Goal: Communication & Community: Share content

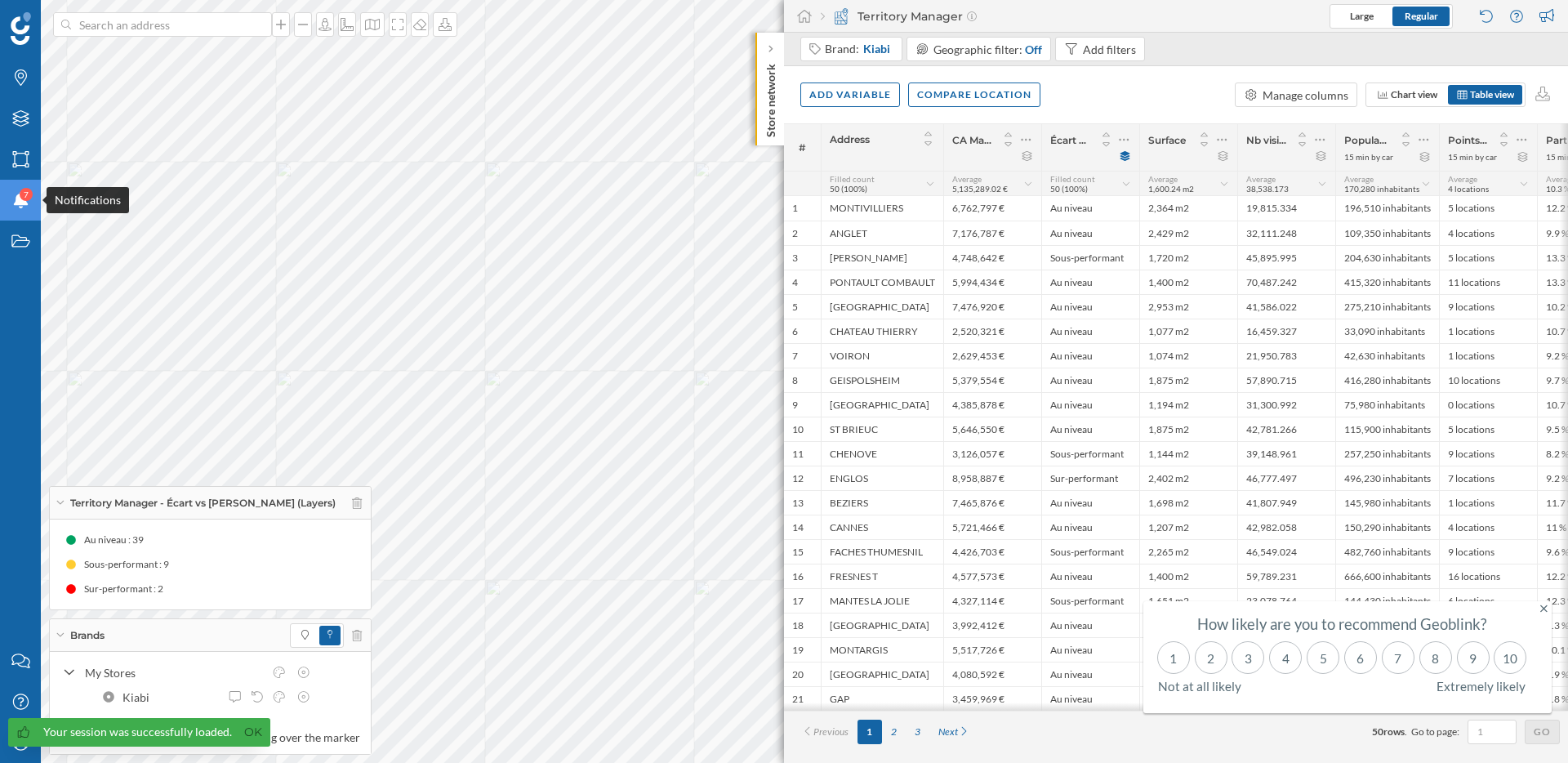
click at [20, 205] on icon "Notifications" at bounding box center [21, 200] width 21 height 16
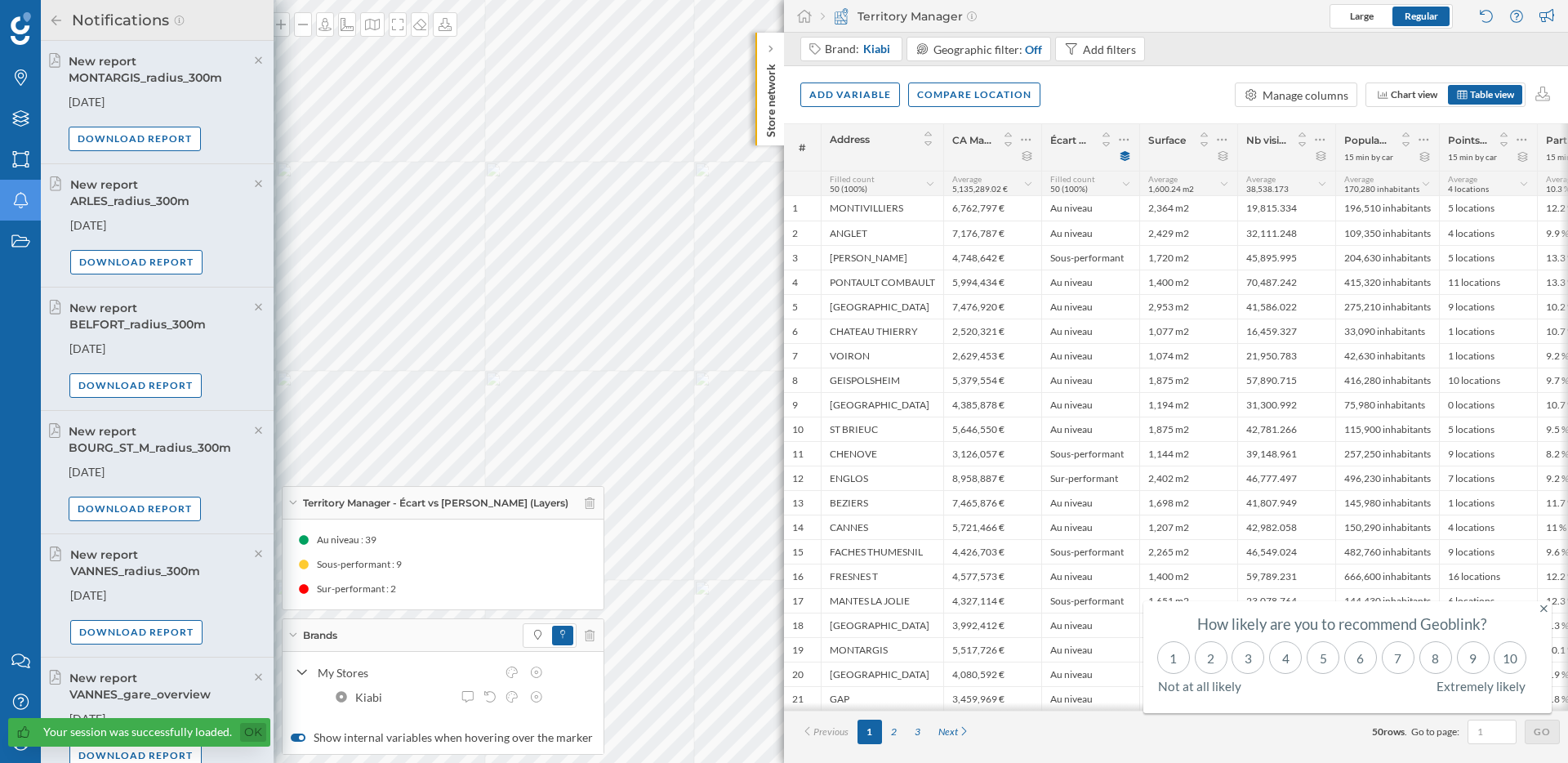
click at [251, 735] on link "Ok" at bounding box center [253, 733] width 26 height 19
click at [24, 754] on div "My Profile" at bounding box center [21, 743] width 41 height 41
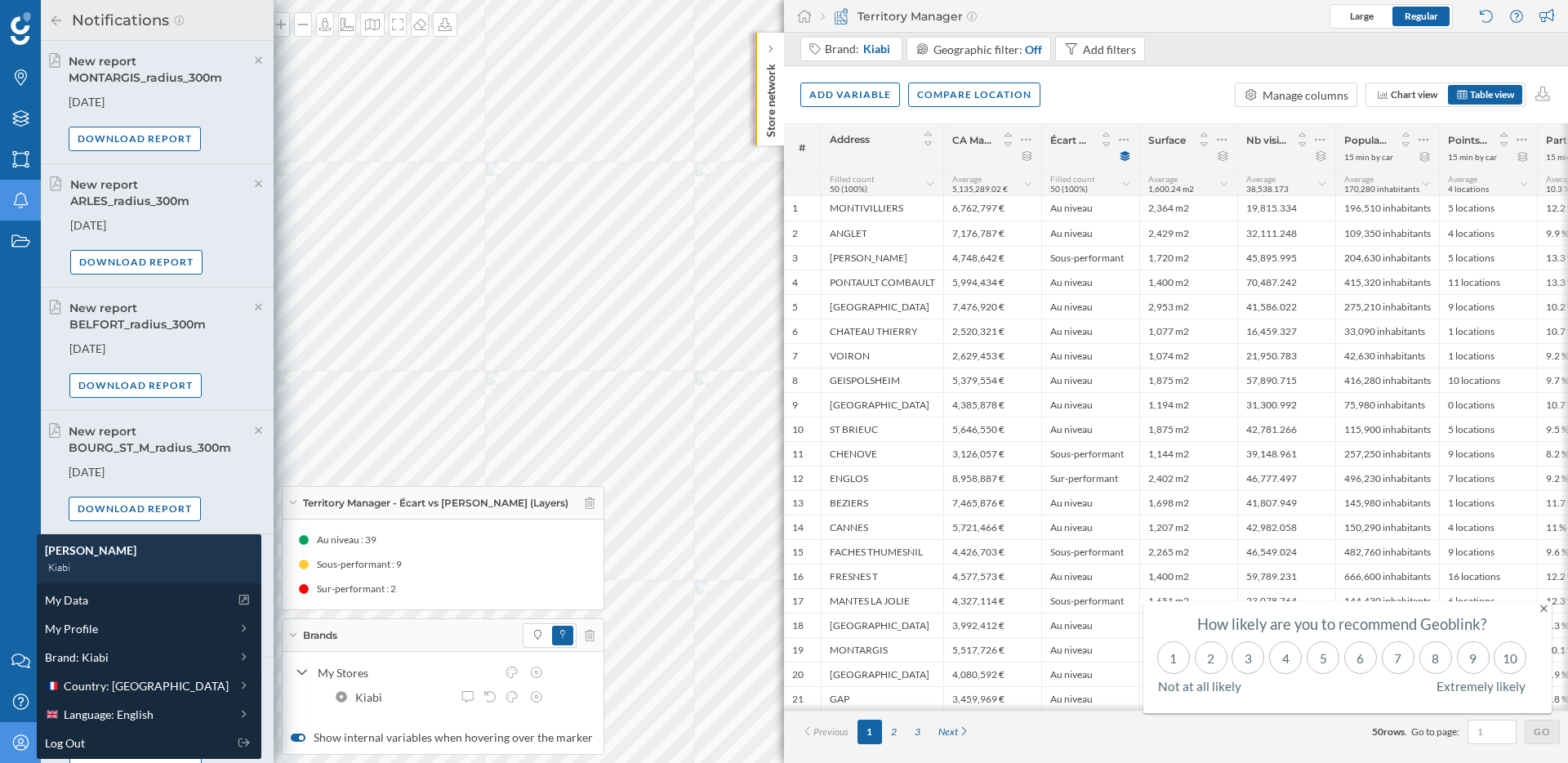
click at [24, 754] on div "My Profile" at bounding box center [21, 743] width 41 height 41
click at [16, 77] on icon "Brands" at bounding box center [21, 78] width 21 height 16
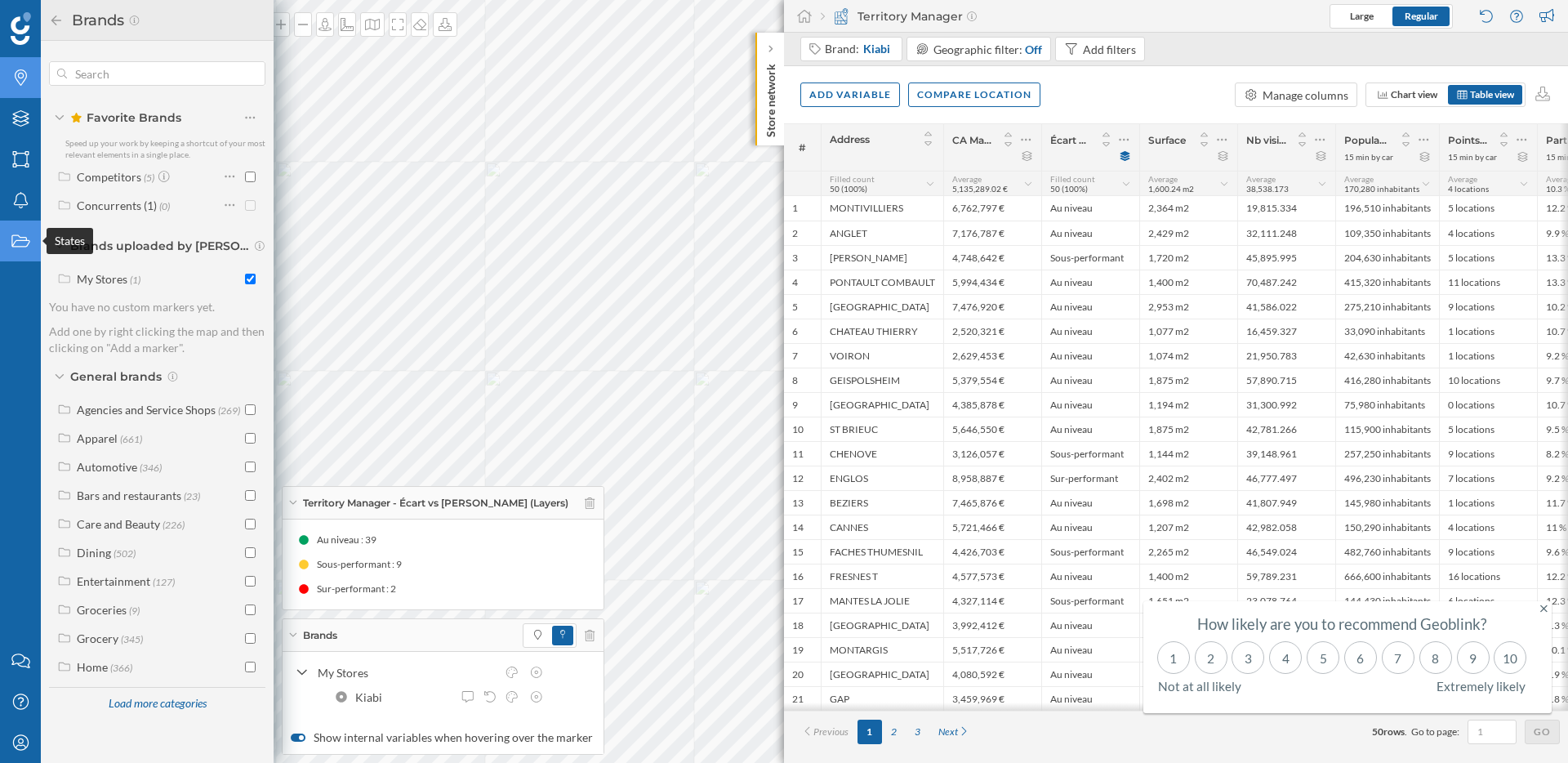
click at [21, 230] on div "States" at bounding box center [21, 242] width 41 height 41
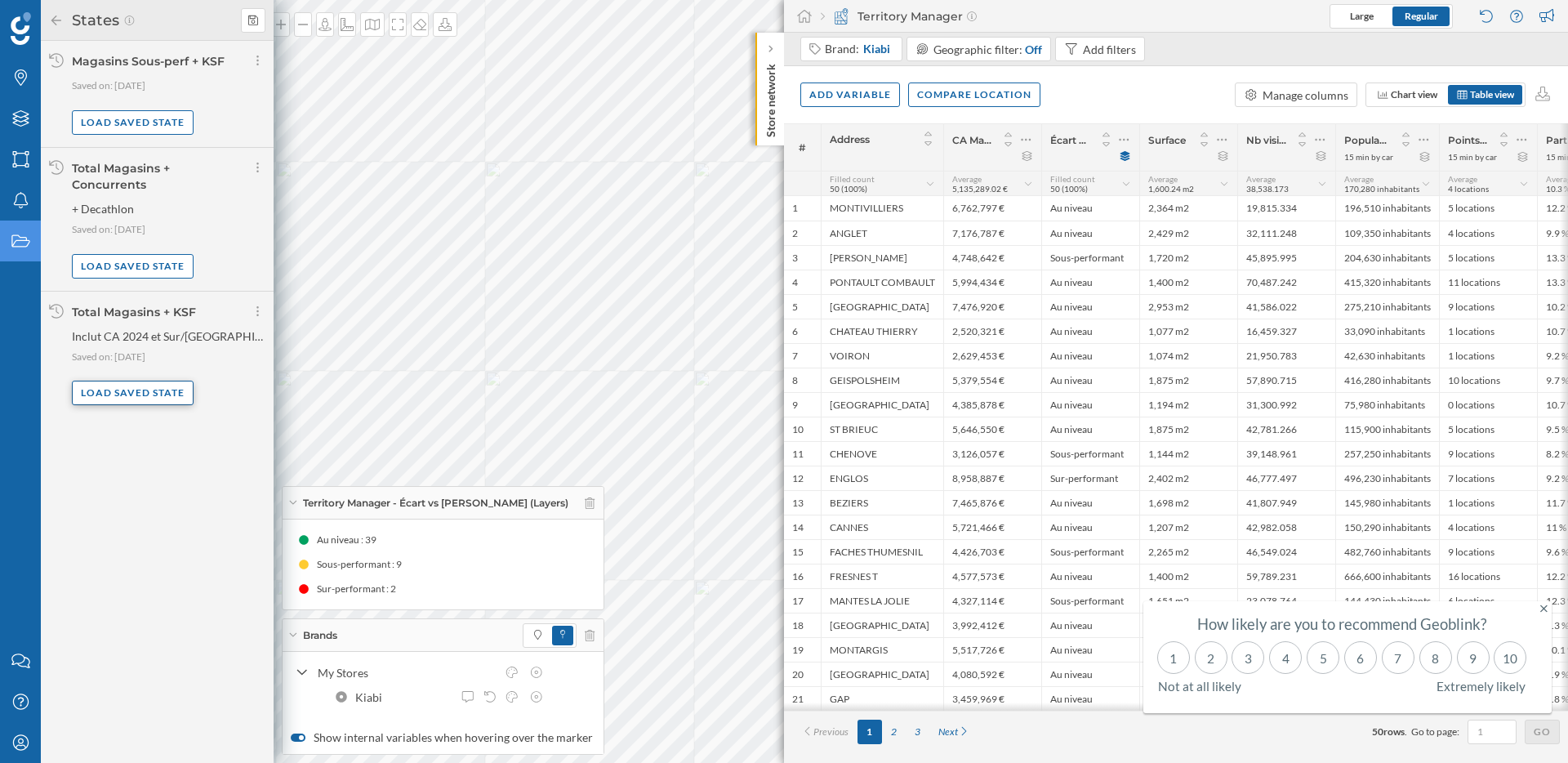
click at [156, 396] on div "Load saved state" at bounding box center [132, 393] width 122 height 24
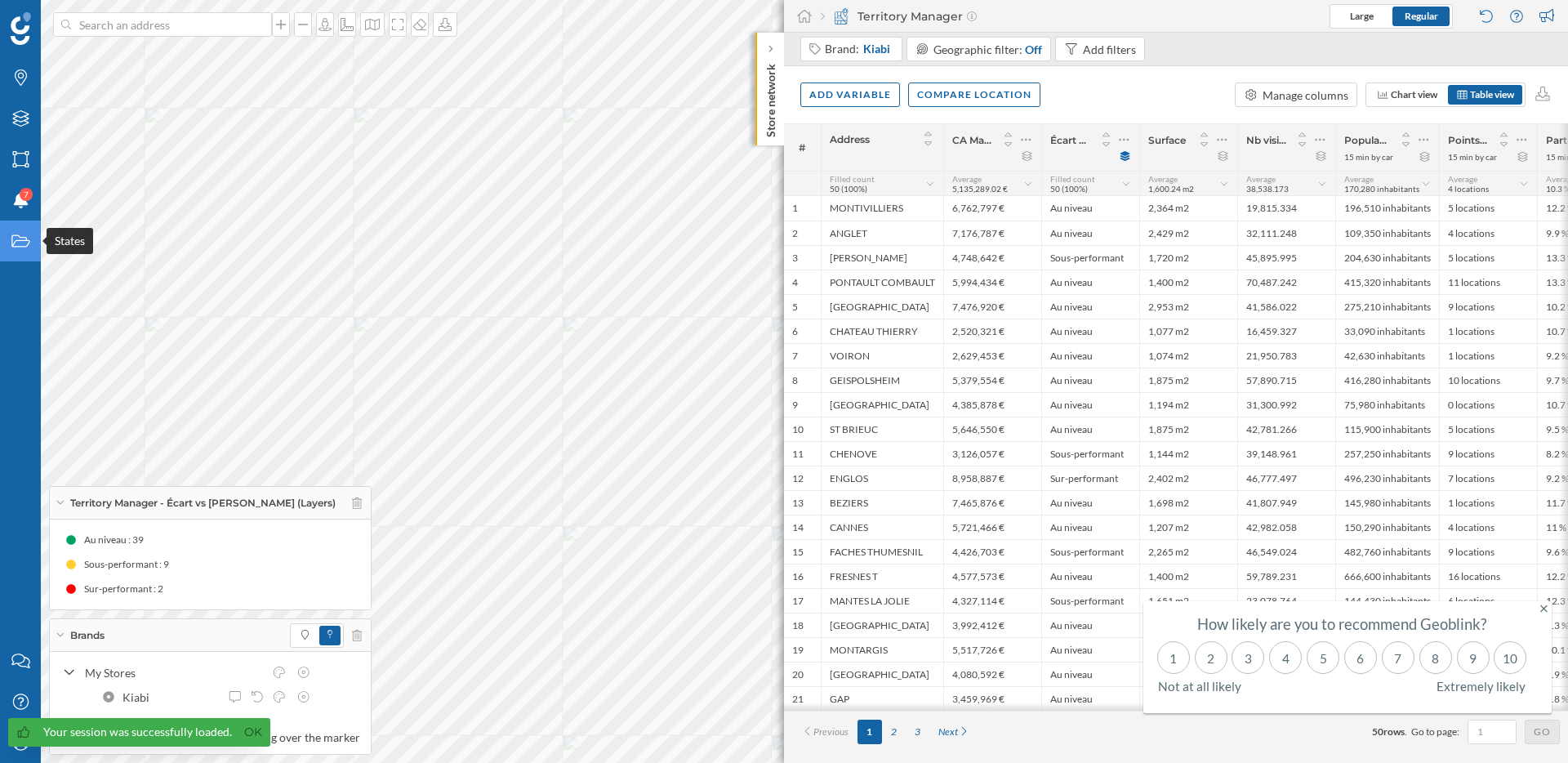
click at [29, 238] on icon "States" at bounding box center [21, 241] width 21 height 16
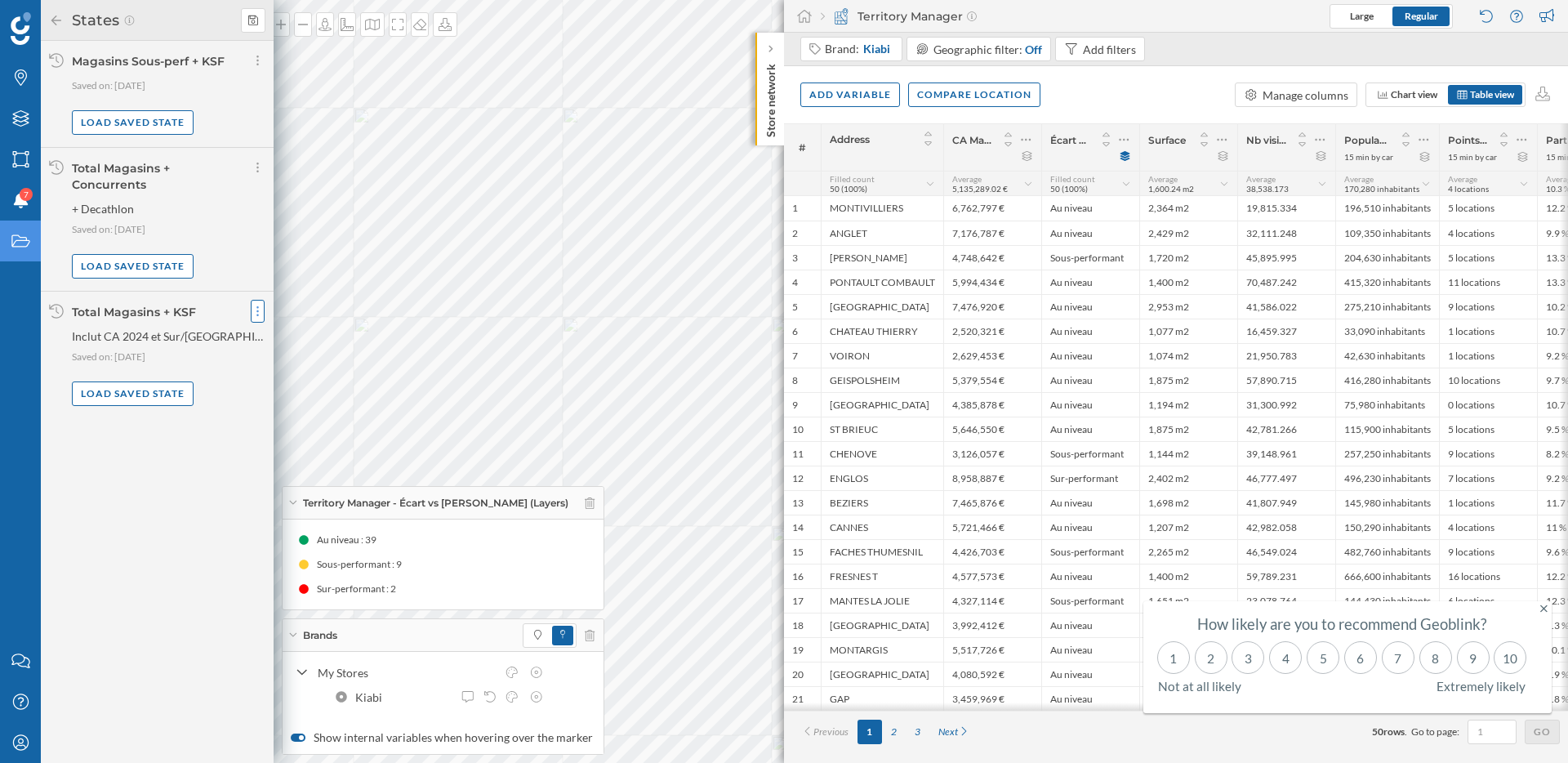
click at [257, 312] on icon at bounding box center [257, 311] width 3 height 10
click at [299, 343] on span "Share current state" at bounding box center [308, 344] width 97 height 14
click at [282, 406] on input "User email" at bounding box center [327, 400] width 134 height 21
paste input "[EMAIL_ADDRESS][DOMAIN_NAME]"
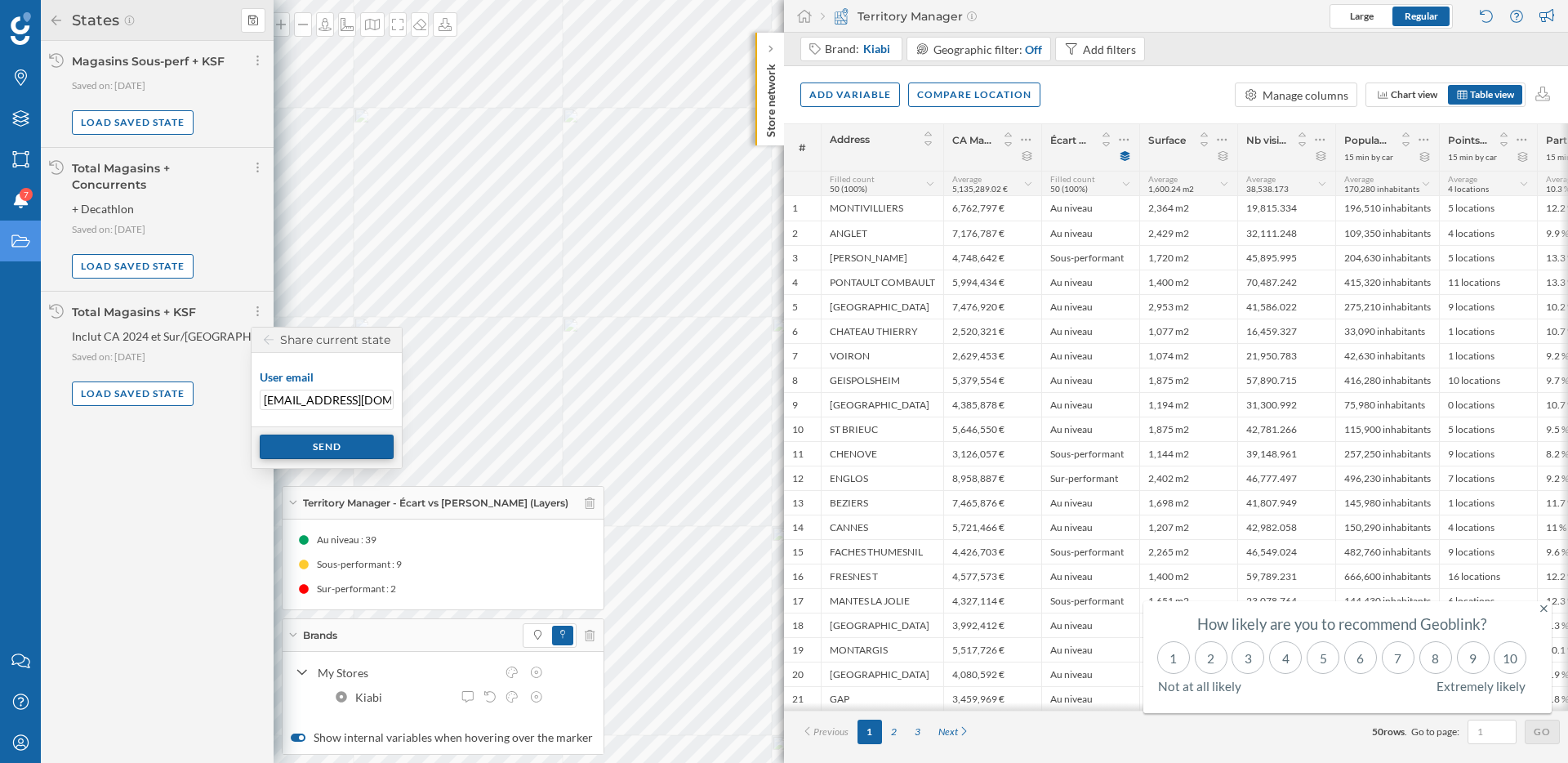
type input "[EMAIL_ADDRESS][DOMAIN_NAME]"
click at [336, 445] on div "Send" at bounding box center [327, 446] width 134 height 24
click at [292, 386] on label "User email" at bounding box center [327, 379] width 134 height 21
click at [292, 390] on input "User email" at bounding box center [327, 400] width 134 height 21
paste input "[EMAIL_ADDRESS][DOMAIN_NAME]"
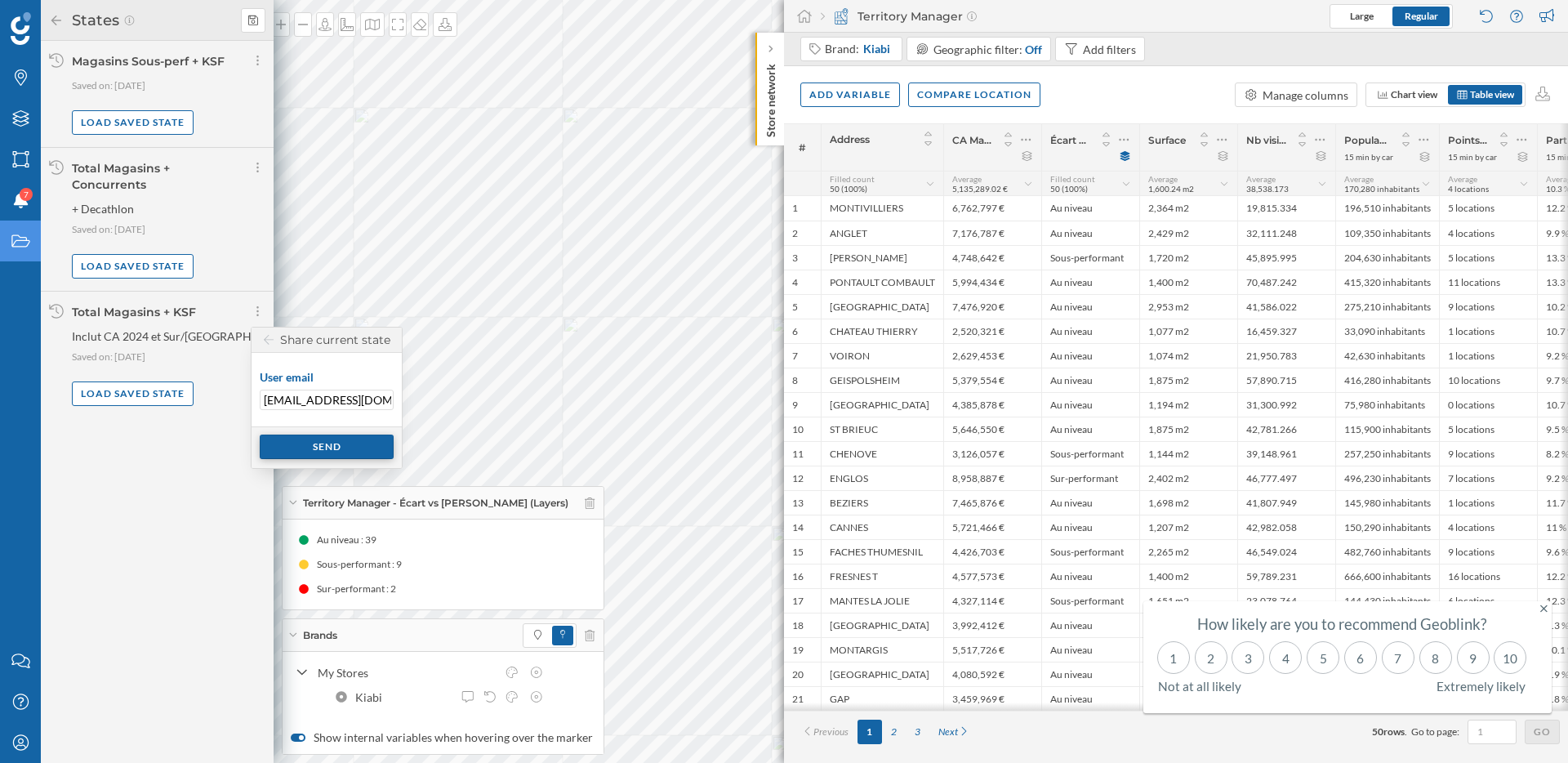
type input "[EMAIL_ADDRESS][DOMAIN_NAME]"
click at [330, 448] on div "Send" at bounding box center [327, 446] width 134 height 24
click at [282, 404] on input "User email" at bounding box center [327, 400] width 134 height 21
type input "[EMAIL_ADDRESS][DOMAIN_NAME]"
click at [328, 445] on div "Send" at bounding box center [327, 446] width 134 height 24
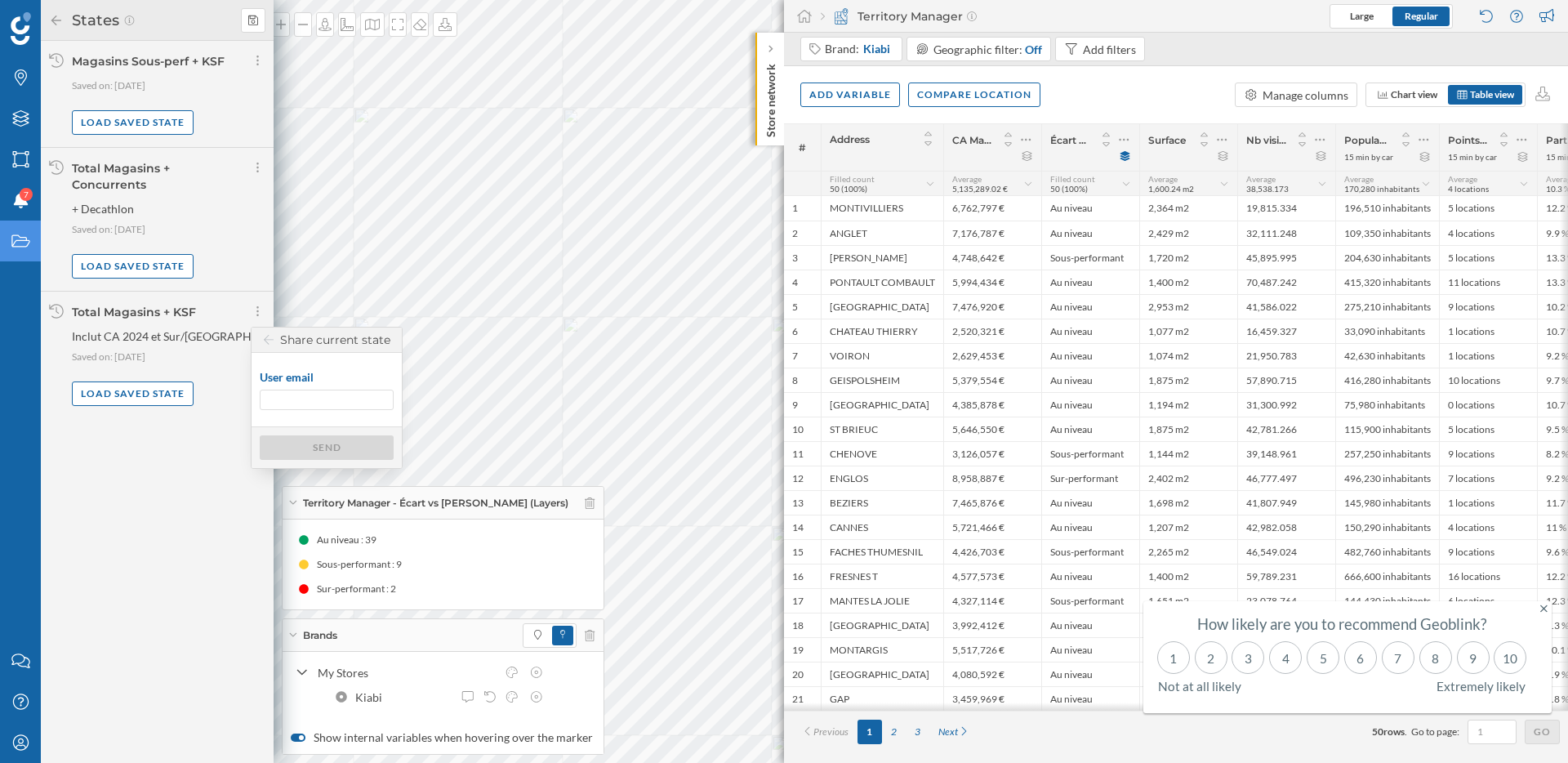
click at [189, 201] on span "+ Decathlon" at bounding box center [168, 209] width 194 height 16
click at [241, 321] on div "Total Magasins + KSF Inclut CA 2024 et Sur/[GEOGRAPHIC_DATA]. Saved on: [DATE] …" at bounding box center [168, 355] width 194 height 102
click at [256, 311] on icon at bounding box center [257, 311] width 4 height 16
click at [367, 343] on icon at bounding box center [371, 343] width 14 height 12
click at [330, 396] on input "User email" at bounding box center [327, 400] width 134 height 21
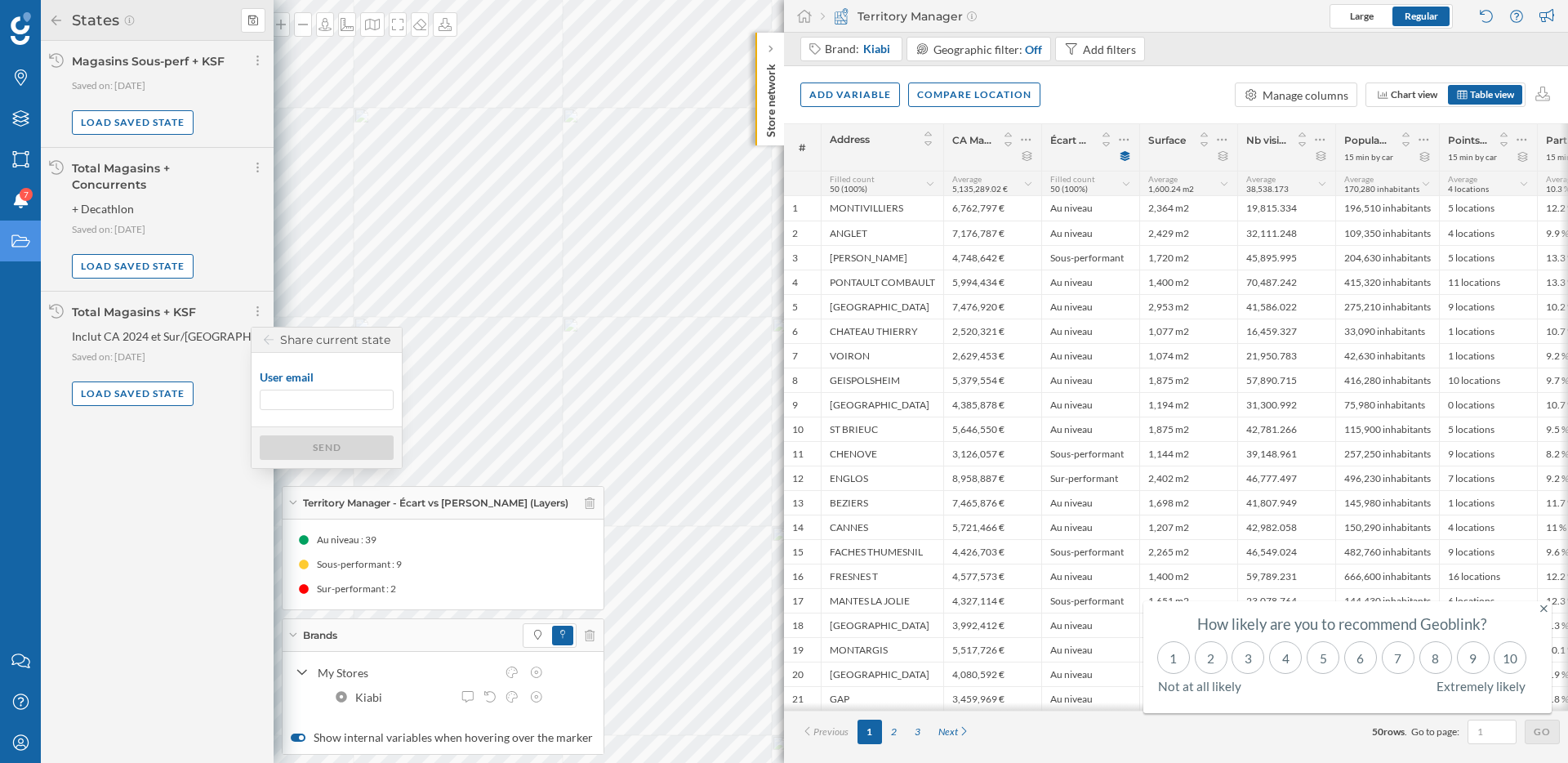
type input "[EMAIL_ADDRESS][DOMAIN_NAME]"
click at [341, 443] on div "Send" at bounding box center [327, 446] width 134 height 24
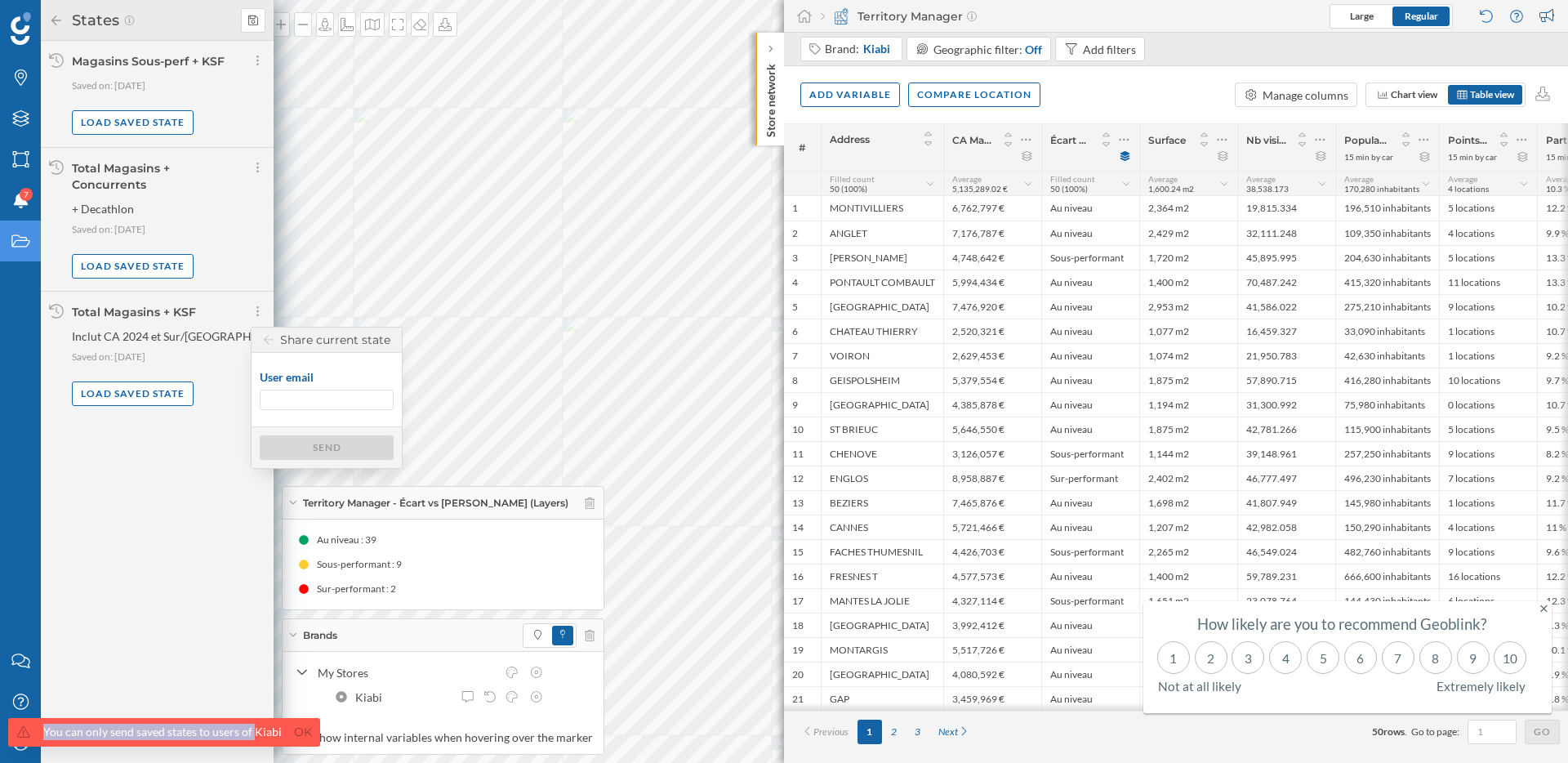
drag, startPoint x: 40, startPoint y: 732, endPoint x: 250, endPoint y: 731, distance: 210.0
click at [250, 731] on div "You can only send saved states to users of [PERSON_NAME]" at bounding box center [164, 733] width 312 height 29
copy div "You can only send saved states to users of"
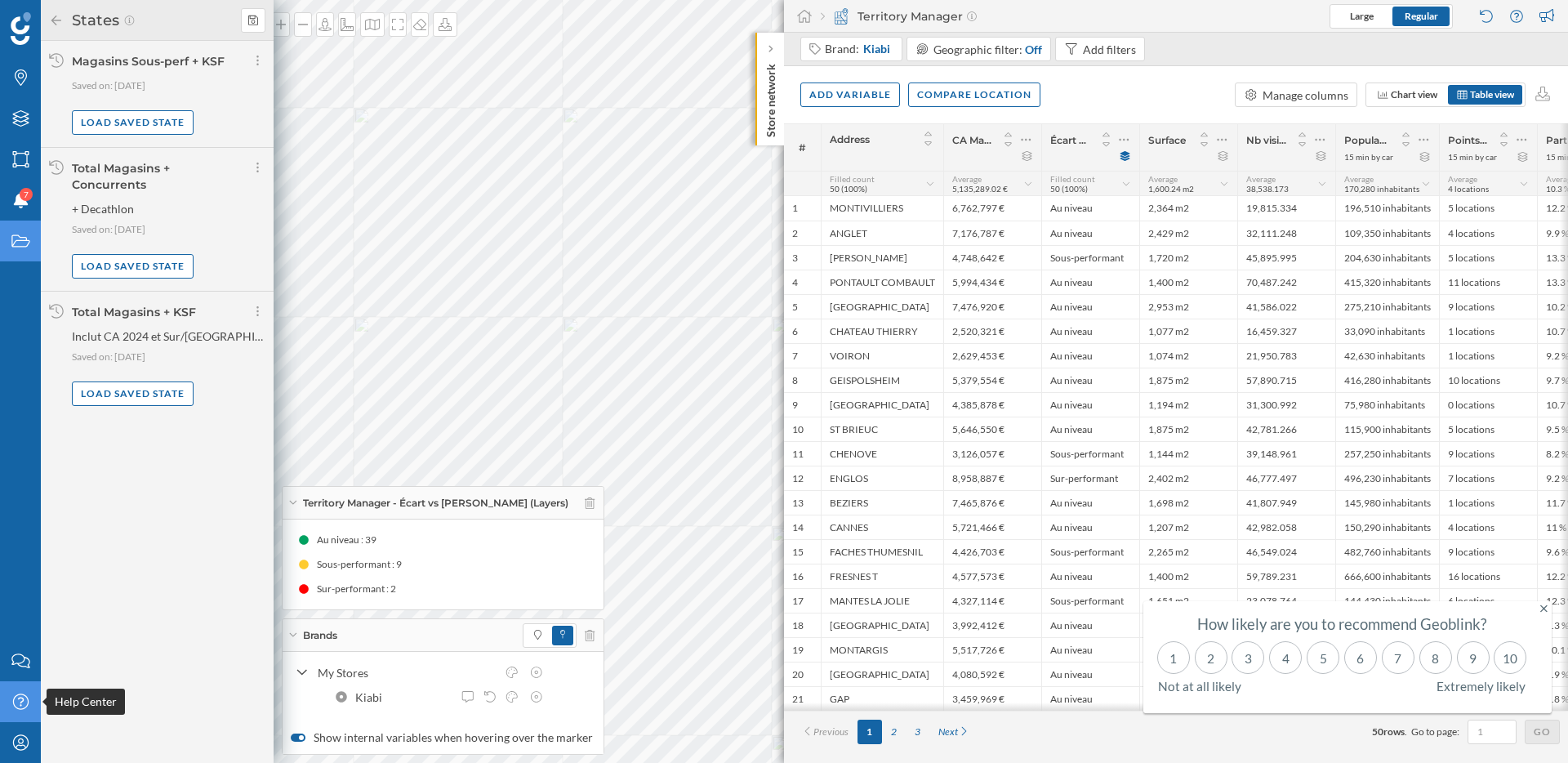
click at [27, 698] on icon "Help Center" at bounding box center [21, 702] width 21 height 16
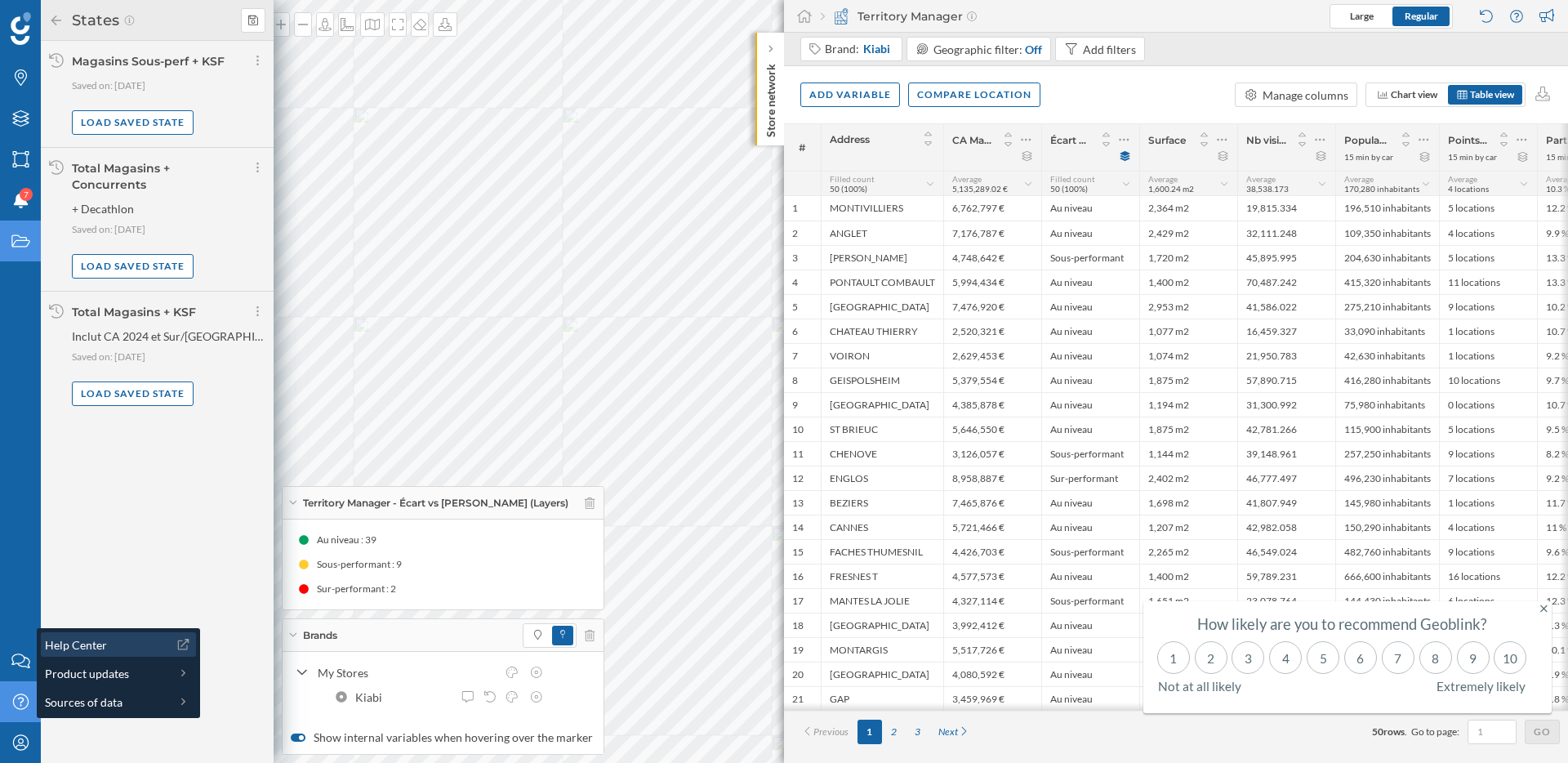
click at [90, 639] on span "Help Center" at bounding box center [75, 645] width 62 height 17
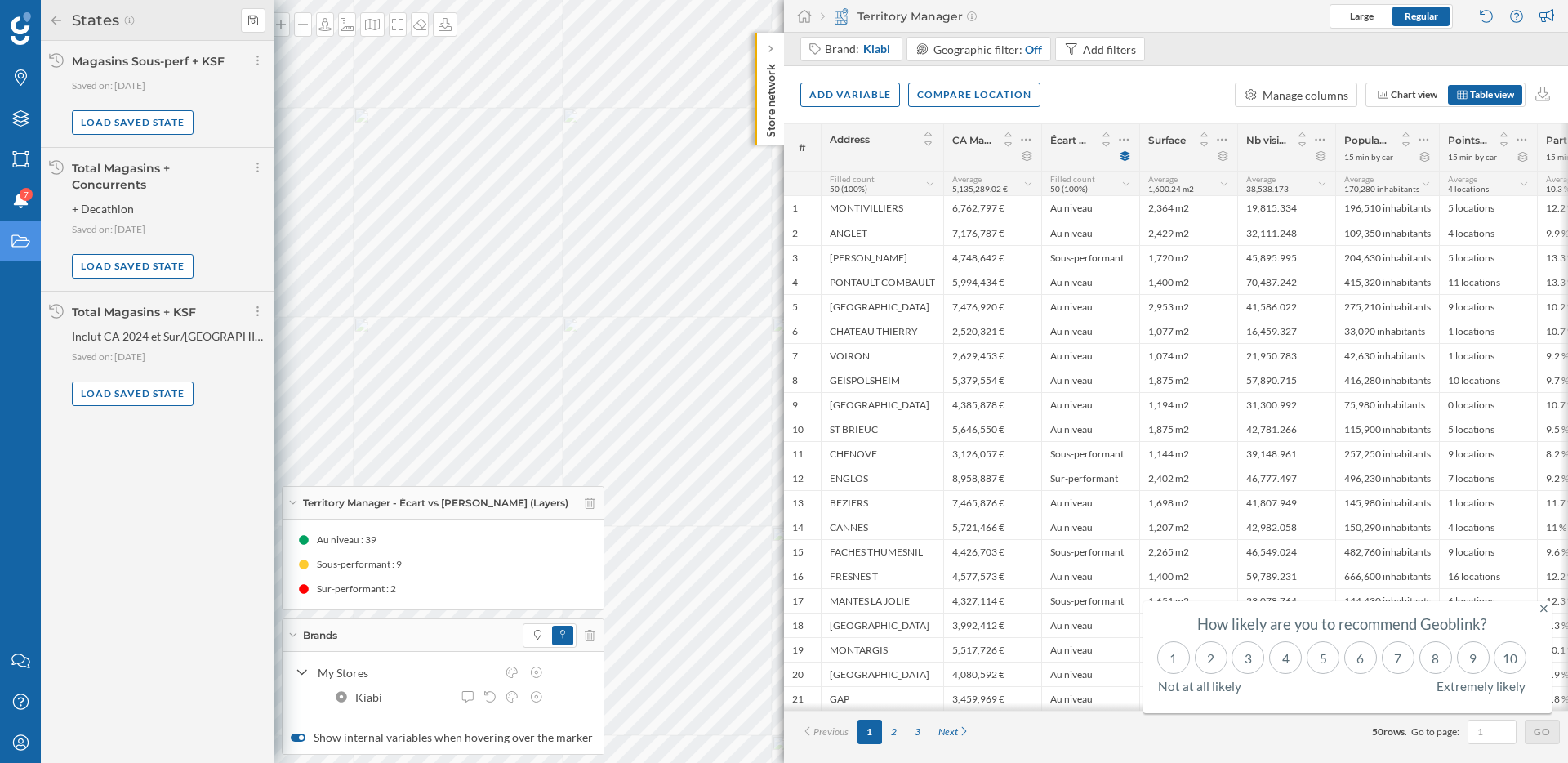
click at [176, 335] on span "Inclut CA 2024 et Sur/[GEOGRAPHIC_DATA]." at bounding box center [168, 336] width 194 height 16
click at [257, 314] on icon at bounding box center [257, 311] width 4 height 16
click at [271, 345] on span "Share current state" at bounding box center [308, 344] width 97 height 14
click at [299, 403] on input "User email" at bounding box center [327, 400] width 134 height 21
type input "[EMAIL_ADDRESS][DOMAIN_NAME]"
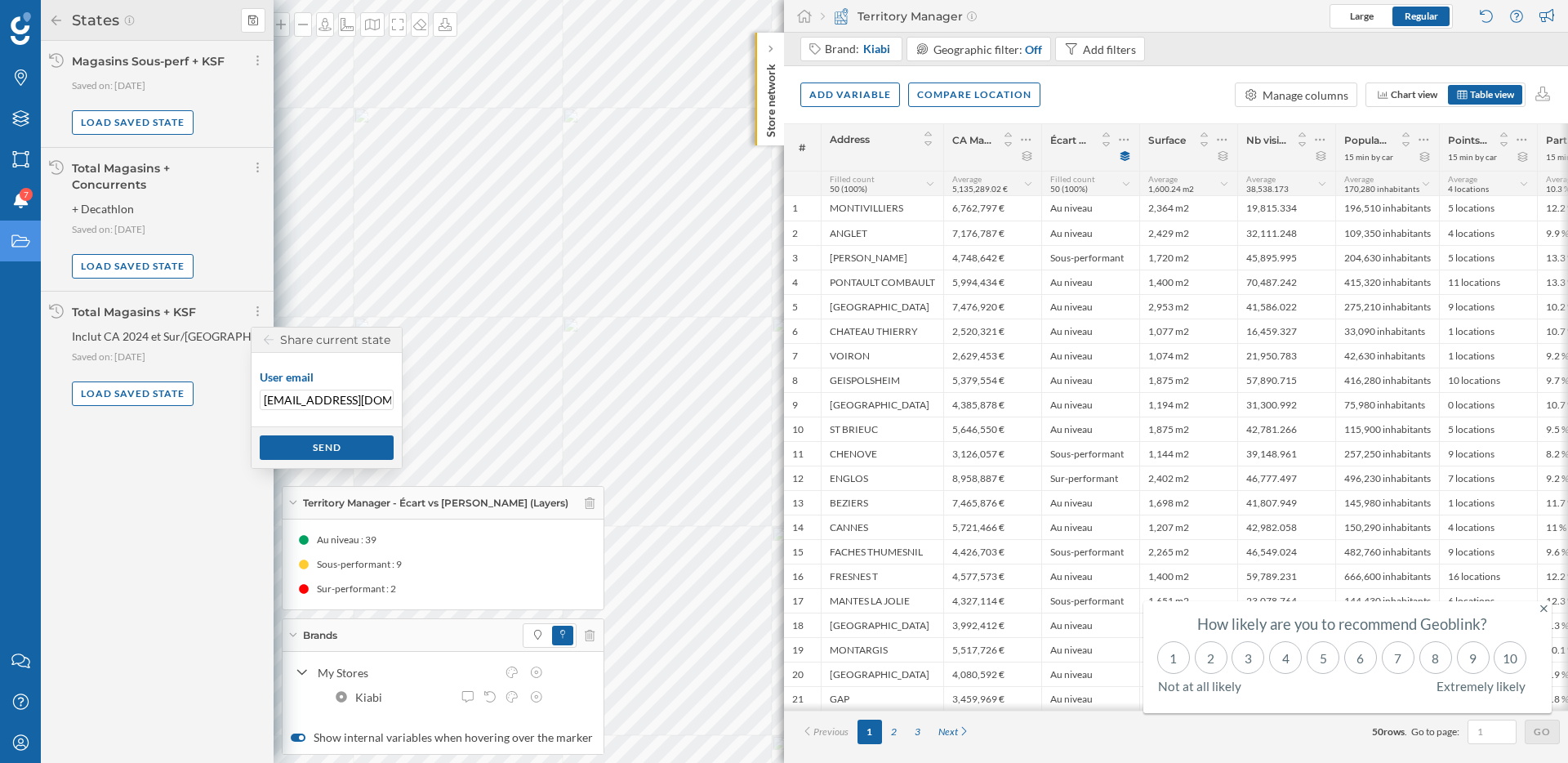
drag, startPoint x: 370, startPoint y: 397, endPoint x: 249, endPoint y: 397, distance: 121.0
click at [249, 397] on body "Brands Layers Areas Notifications 7 States Contact us Help Center My Profile St…" at bounding box center [784, 381] width 1568 height 763
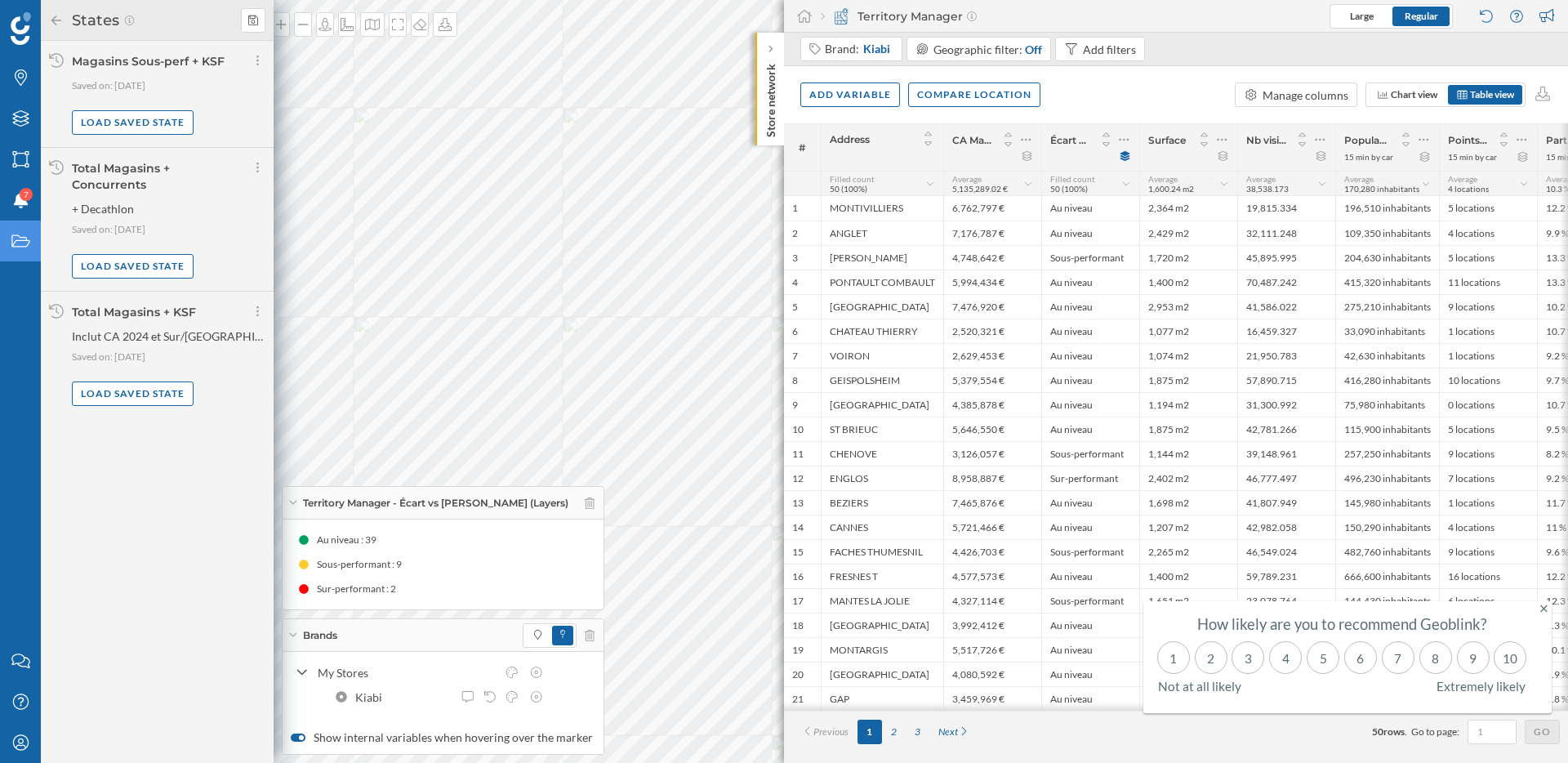
click at [248, 319] on div "Total Magasins + KSF" at bounding box center [168, 312] width 194 height 16
click at [260, 307] on div at bounding box center [257, 311] width 14 height 23
click at [271, 341] on span "Share current state" at bounding box center [308, 344] width 97 height 14
click at [340, 398] on input "User email" at bounding box center [327, 400] width 134 height 21
type input "[EMAIL_ADDRESS][DOMAIN_NAME]"
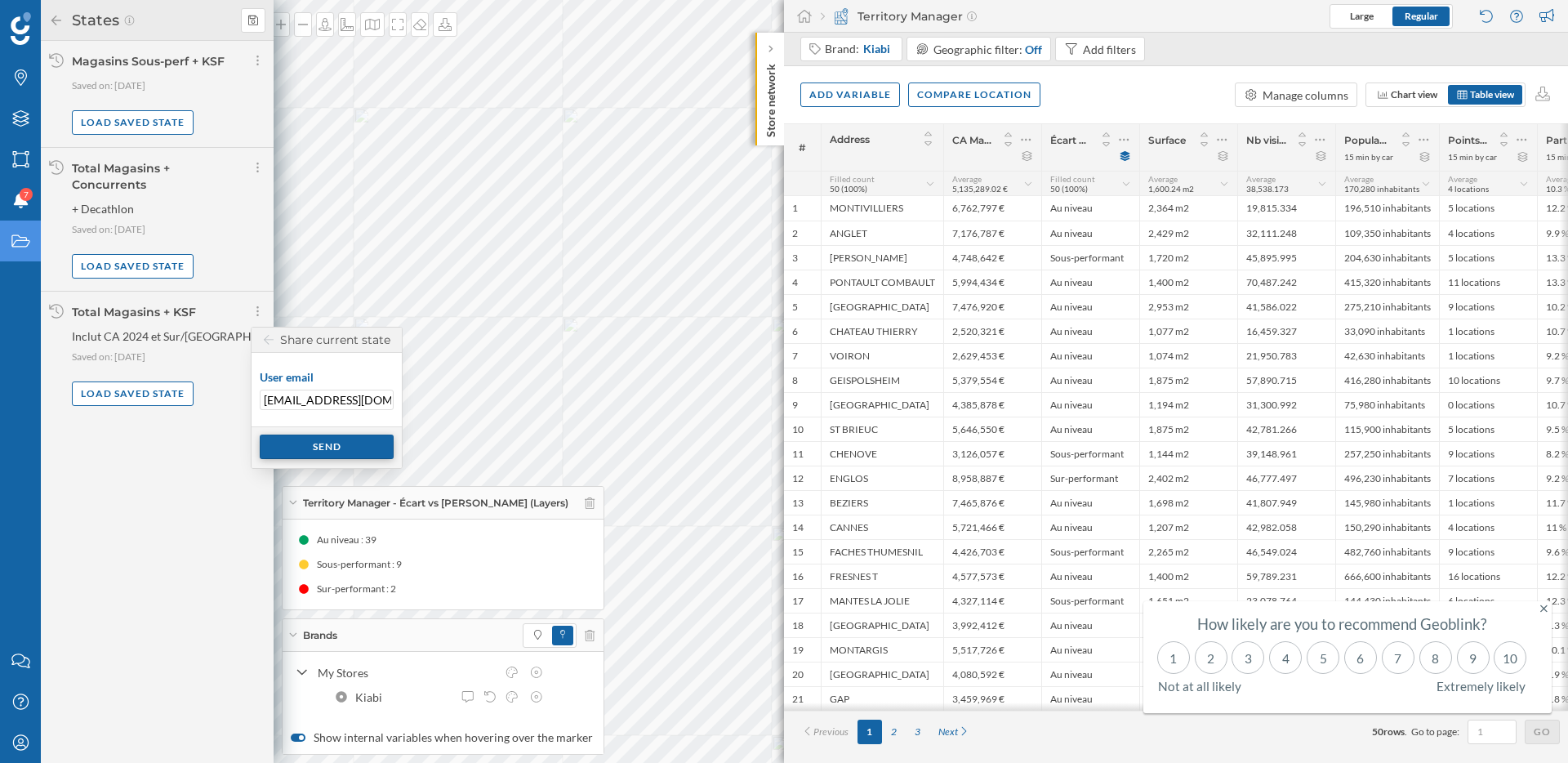
click at [358, 454] on div "Send" at bounding box center [327, 446] width 134 height 24
